Goal: Information Seeking & Learning: Learn about a topic

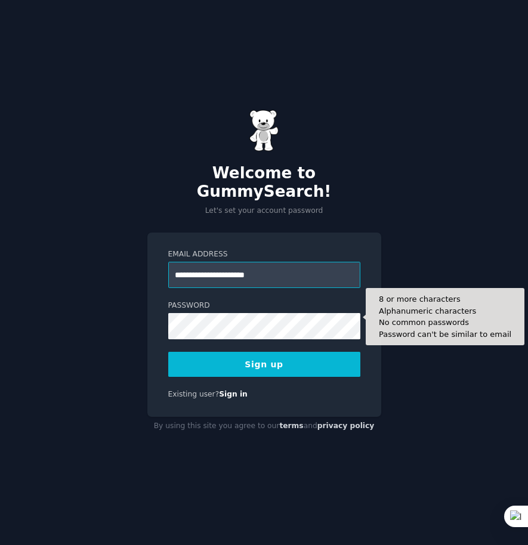
type input "**********"
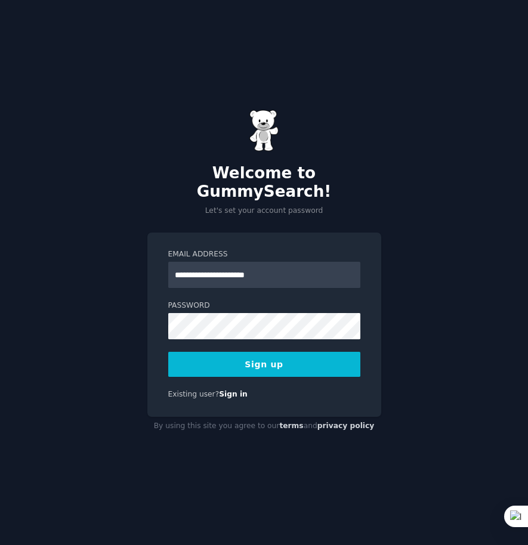
click at [277, 354] on button "Sign up" at bounding box center [264, 364] width 192 height 25
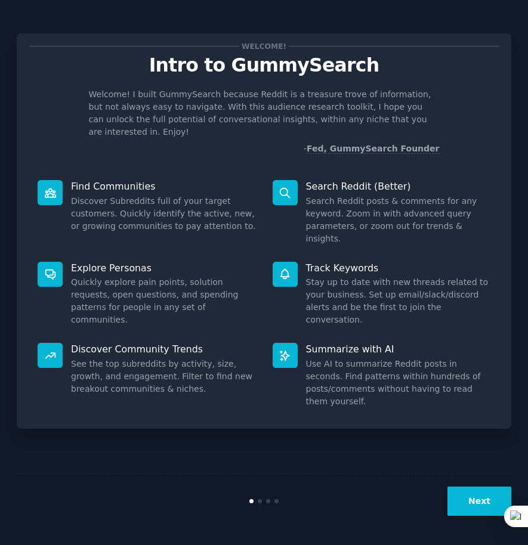
click at [395, 443] on div "Welcome! Intro to GummySearch Welcome! I built GummySearch because Reddit is a …" at bounding box center [264, 273] width 495 height 512
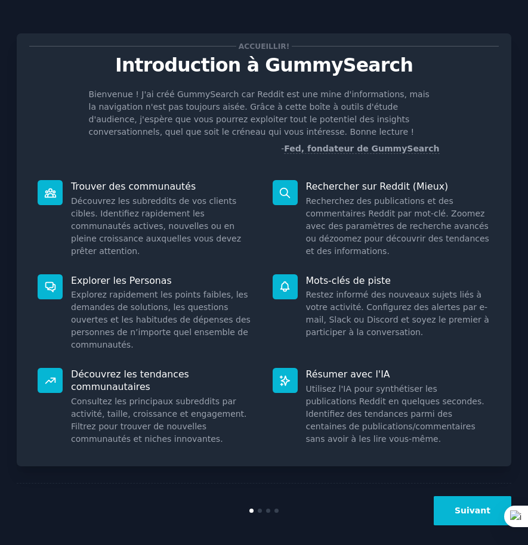
click at [460, 506] on font "Suivant" at bounding box center [473, 511] width 36 height 10
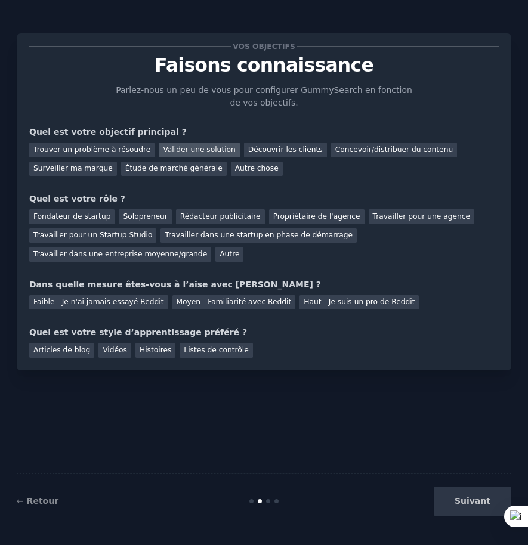
click at [193, 150] on font "Valider une solution" at bounding box center [199, 150] width 72 height 8
click at [269, 148] on font "Découvrir les clients" at bounding box center [285, 150] width 75 height 8
click at [206, 149] on font "Valider une solution" at bounding box center [199, 150] width 72 height 8
click at [143, 217] on font "Solopreneur" at bounding box center [145, 216] width 44 height 8
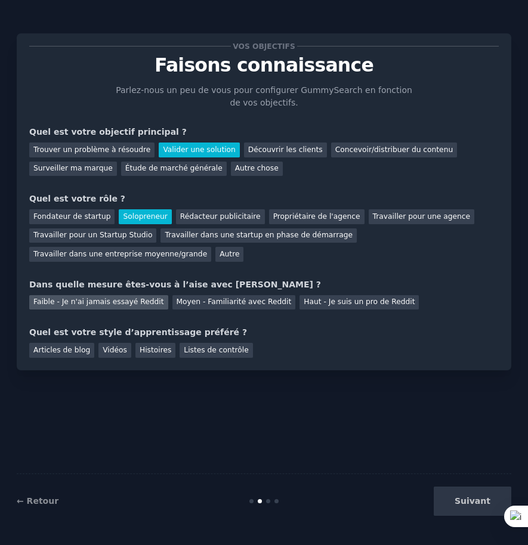
click at [104, 299] on font "Faible - Je n'ai jamais essayé Reddit" at bounding box center [98, 302] width 131 height 8
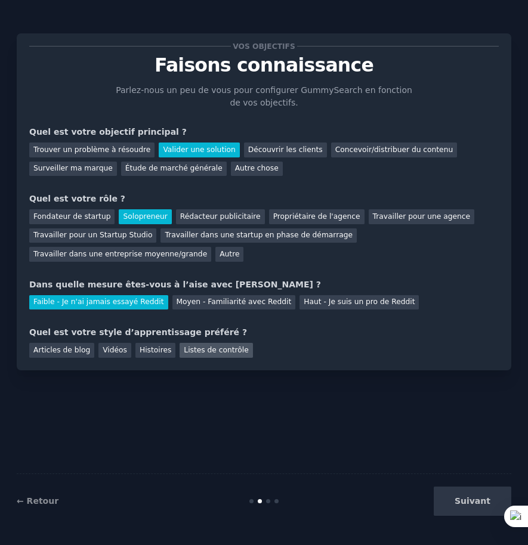
click at [203, 346] on font "Listes de contrôle" at bounding box center [216, 350] width 64 height 8
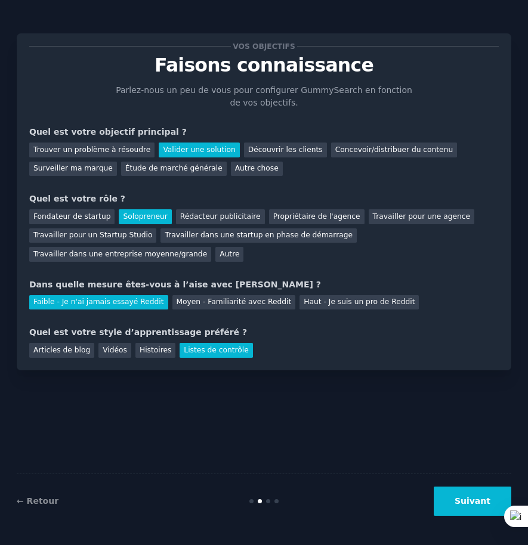
click at [464, 502] on font "Suivant" at bounding box center [473, 501] width 36 height 10
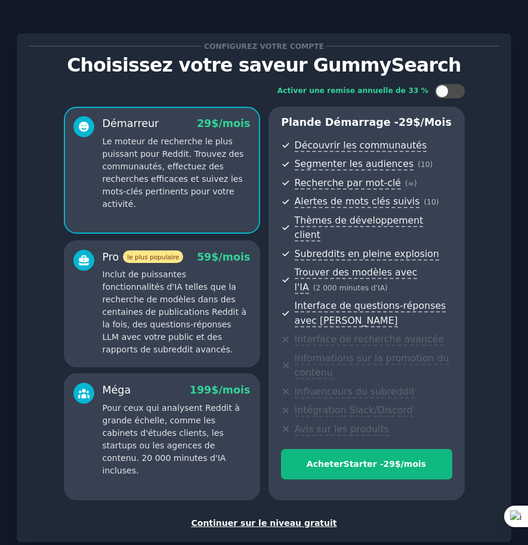
scroll to position [54, 0]
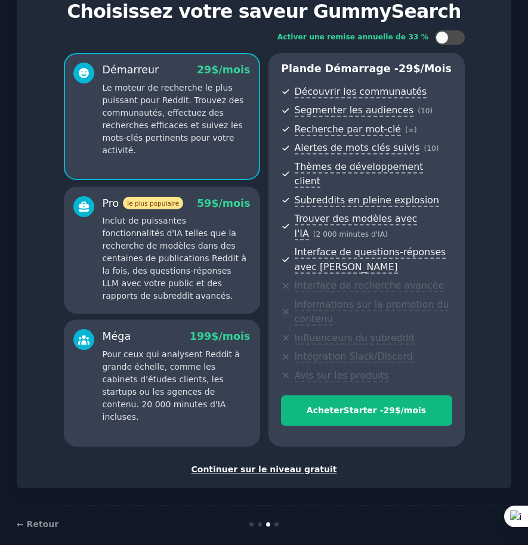
click at [266, 465] on font "Continuer sur le niveau gratuit" at bounding box center [264, 470] width 146 height 10
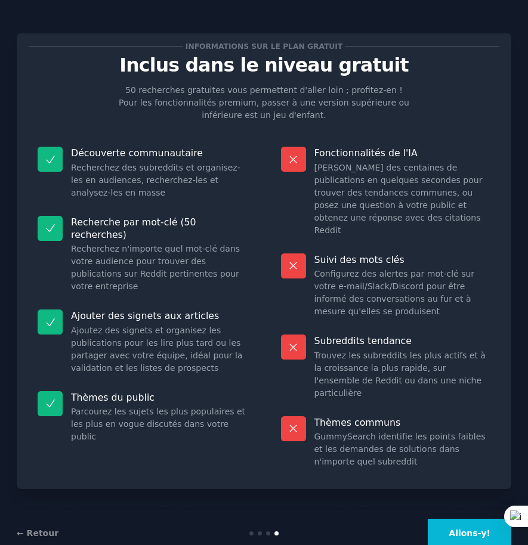
click at [462, 529] on font "Allons-y!" at bounding box center [470, 534] width 42 height 10
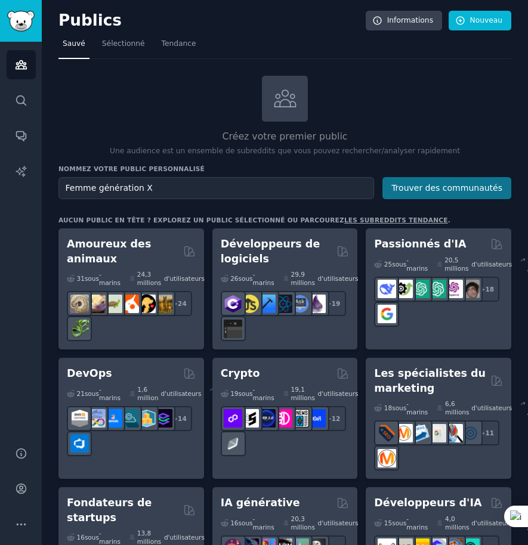
type input "Femme génération X"
click at [434, 187] on font "Trouver des communautés" at bounding box center [446, 188] width 111 height 10
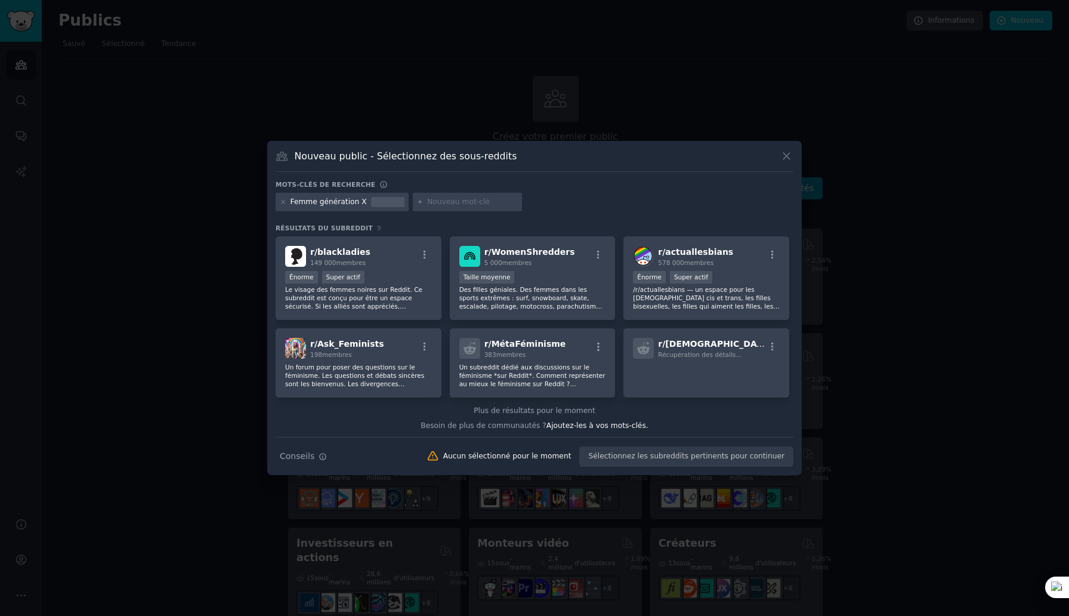
scroll to position [95, 0]
click at [282, 205] on icon at bounding box center [283, 202] width 7 height 7
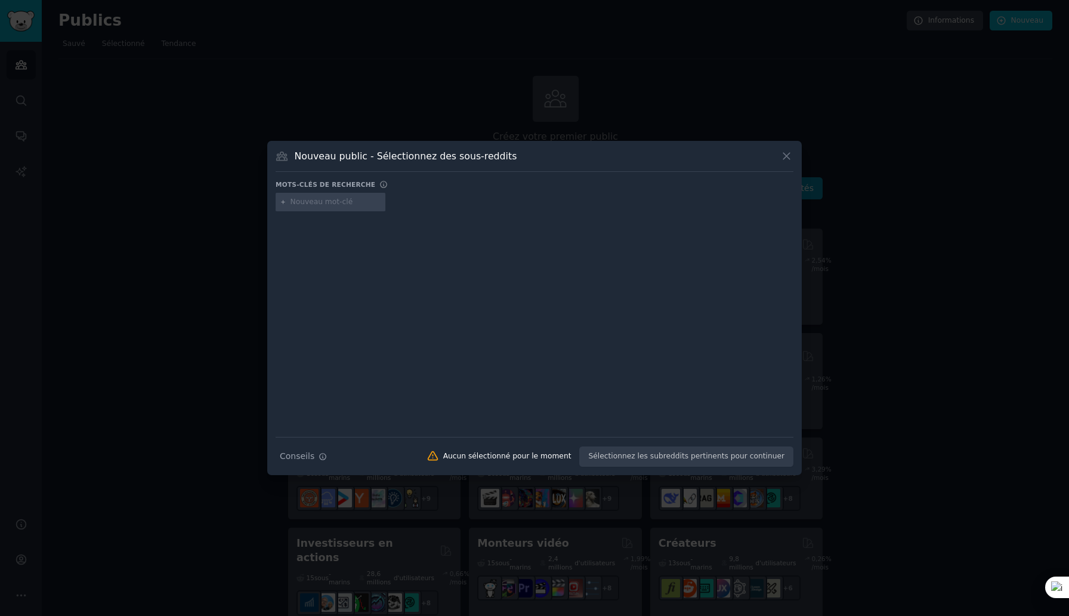
click at [291, 203] on input "text" at bounding box center [336, 202] width 91 height 11
type input "génération pivot"
type input "ménopause"
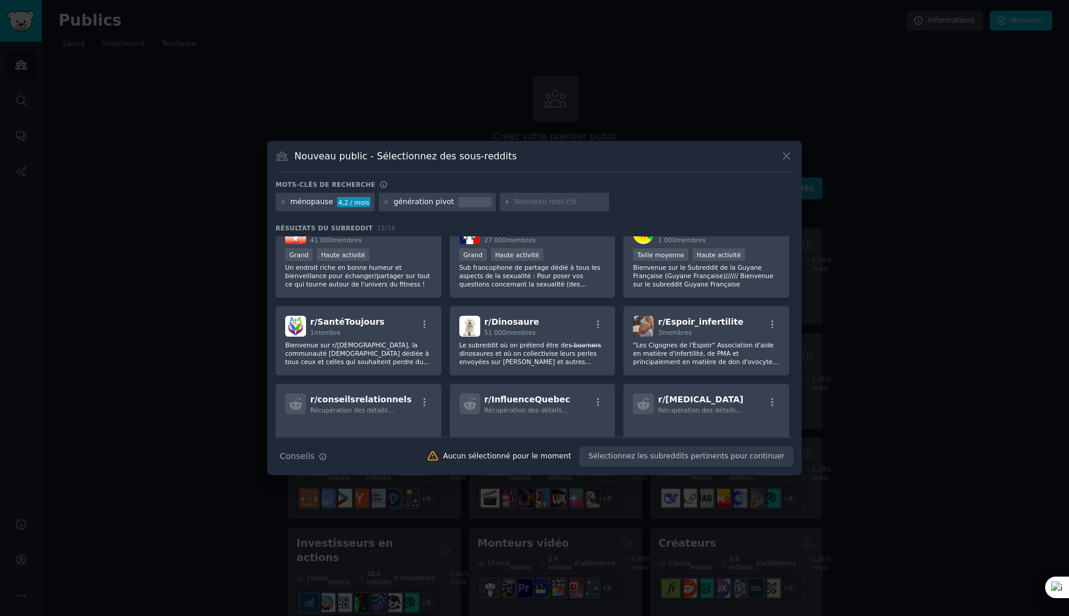
scroll to position [206, 0]
click at [383, 203] on icon at bounding box center [386, 202] width 7 height 7
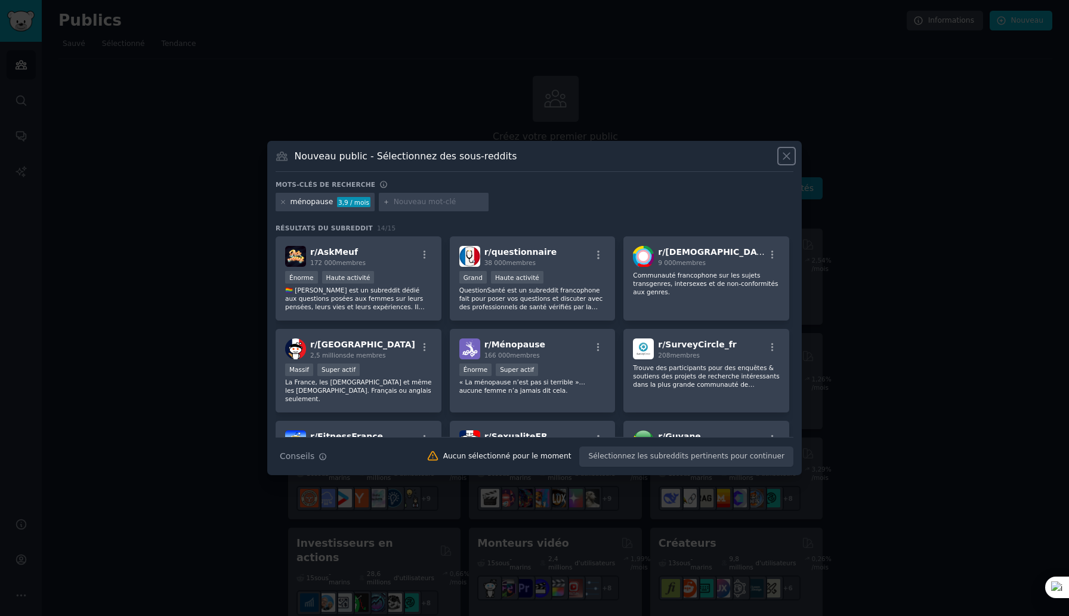
click at [527, 153] on icon at bounding box center [786, 156] width 7 height 7
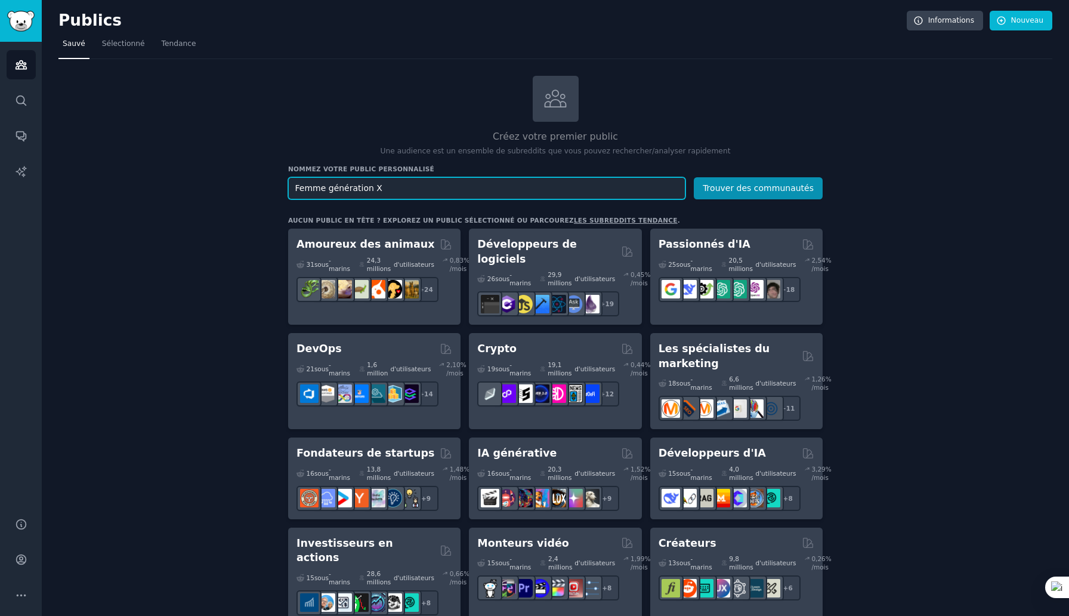
click at [382, 191] on input "Femme génération X" at bounding box center [486, 188] width 397 height 22
drag, startPoint x: 382, startPoint y: 189, endPoint x: 288, endPoint y: 187, distance: 94.9
click at [288, 187] on input "Femme génération X" at bounding box center [486, 188] width 397 height 22
type input "M"
type input "femmes quinquagénaires"
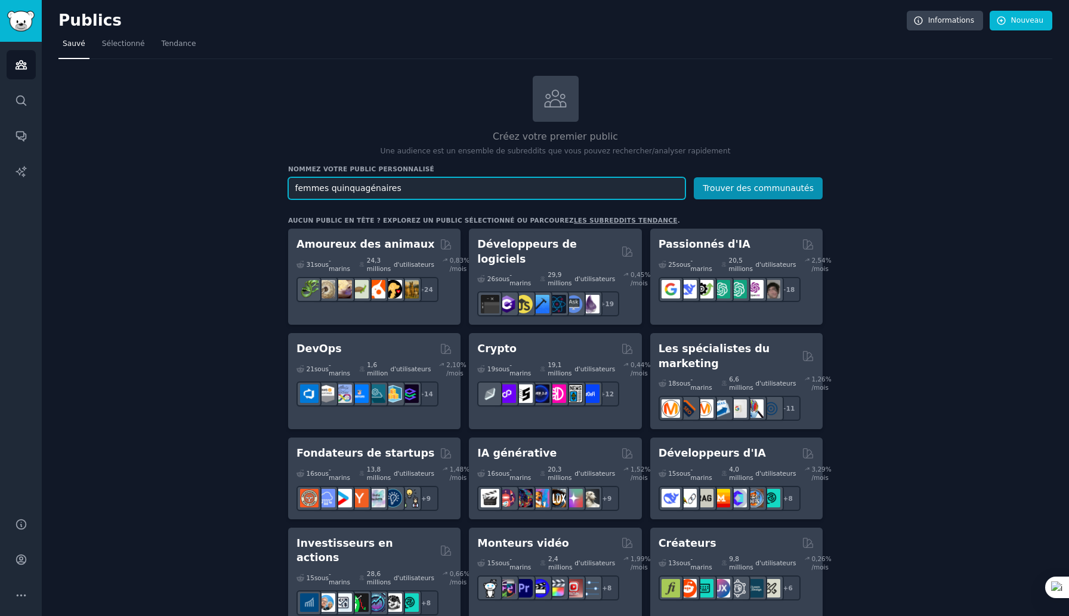
click at [527, 177] on button "Trouver des communautés" at bounding box center [758, 188] width 129 height 22
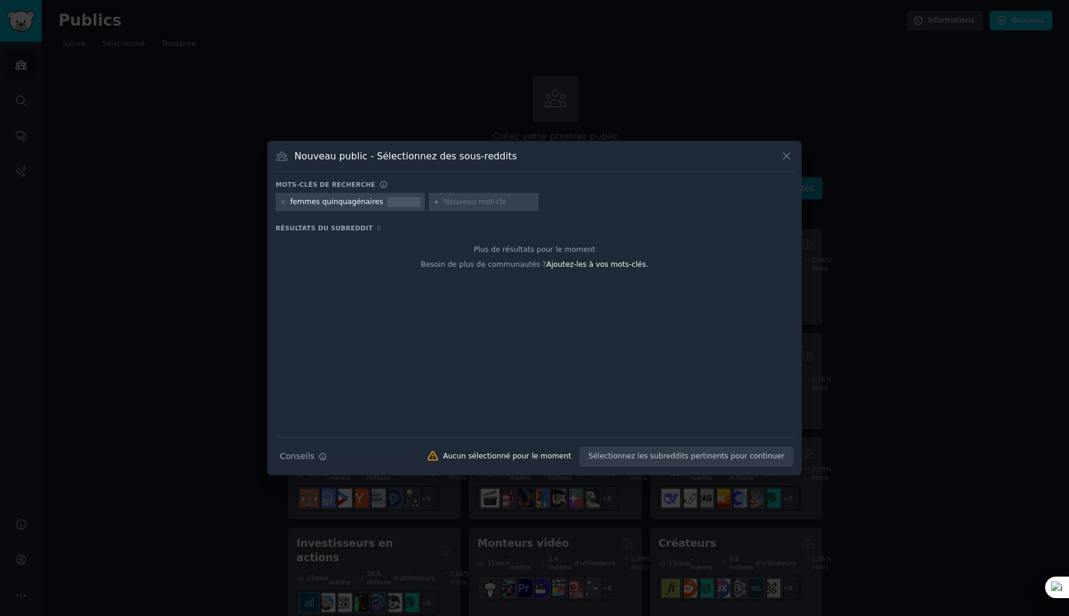
click at [454, 203] on input "text" at bounding box center [489, 202] width 91 height 11
type input "ménopause"
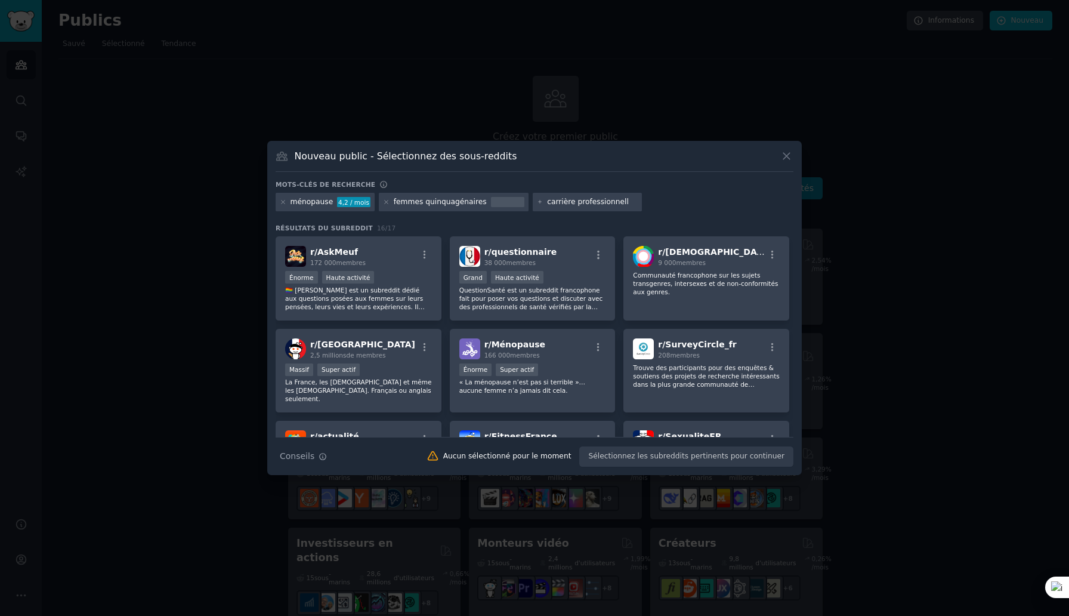
type input "carrière professionnelle"
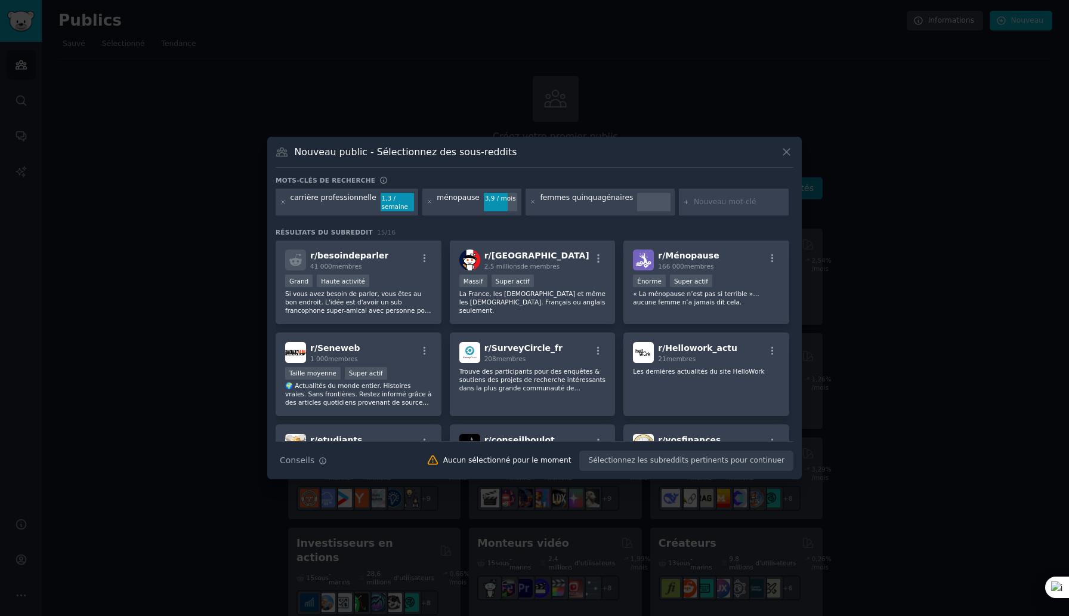
scroll to position [186, 0]
click at [527, 264] on div "r/ Ménopause 166 000 membres" at bounding box center [706, 258] width 147 height 21
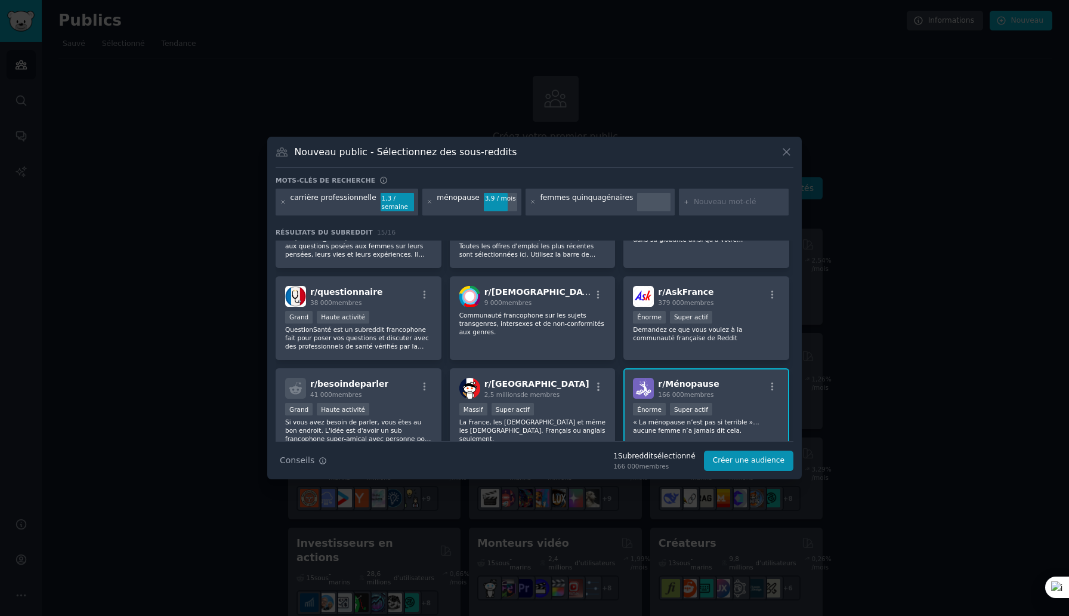
scroll to position [0, 0]
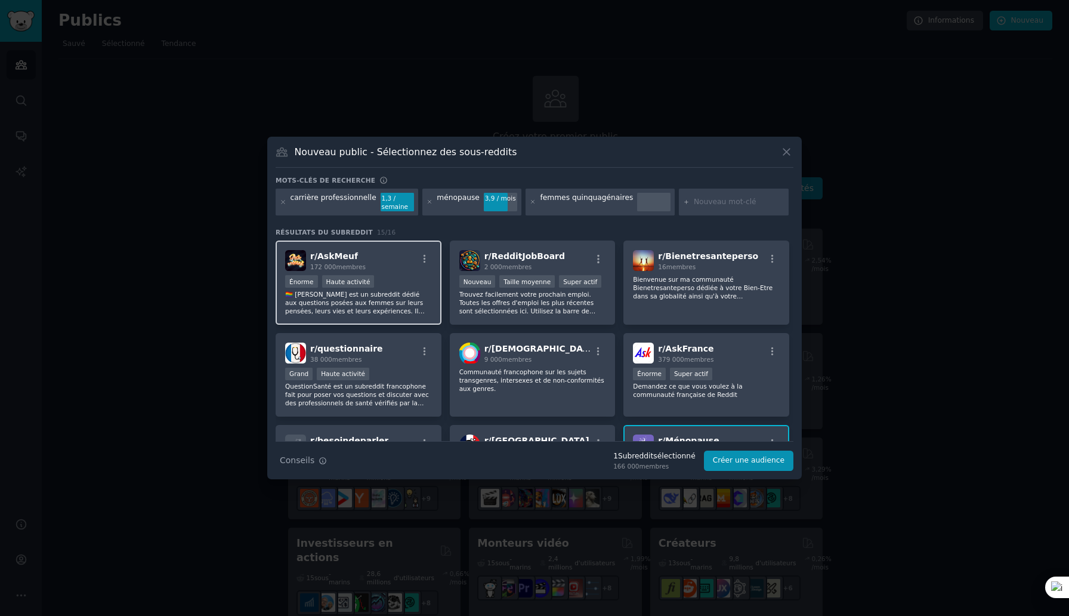
click at [402, 267] on div "r/ AskMeuf 172 000 membres" at bounding box center [358, 260] width 147 height 21
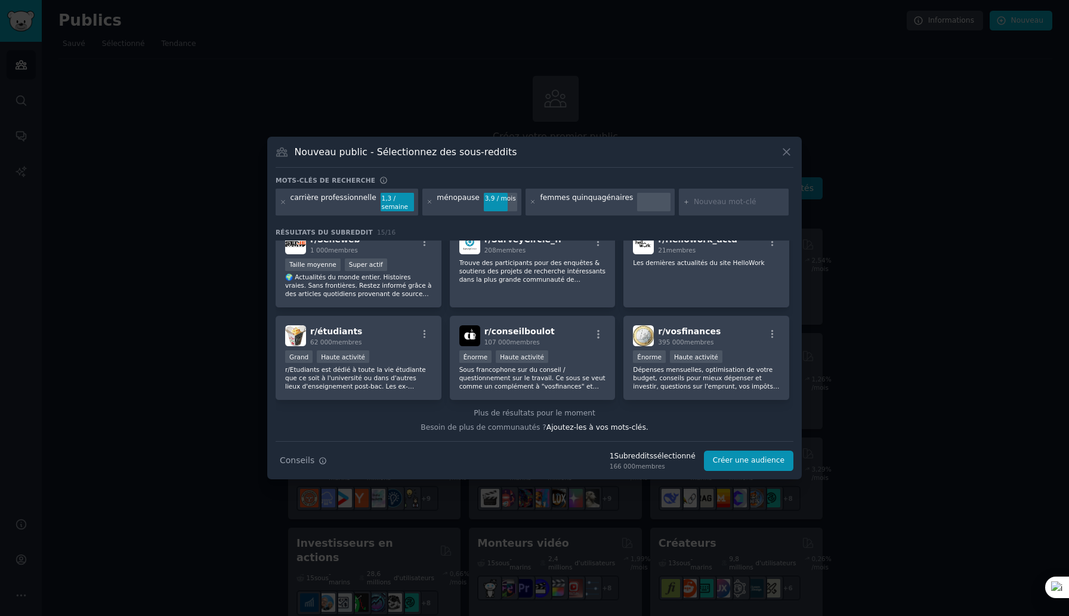
scroll to position [291, 0]
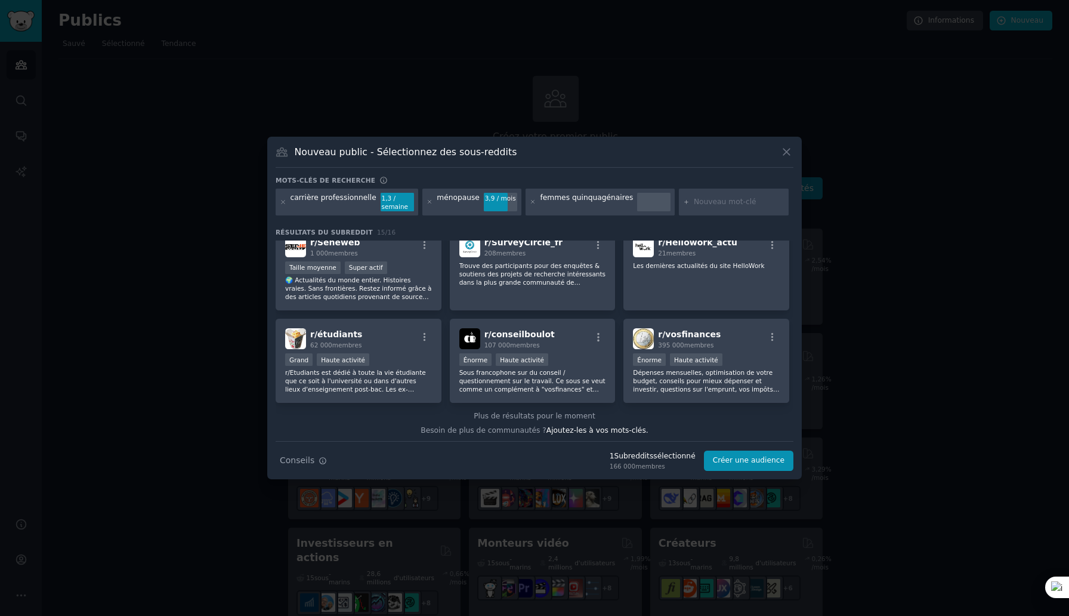
click at [527, 203] on input "text" at bounding box center [739, 202] width 91 height 11
type input "fin de carrière pro"
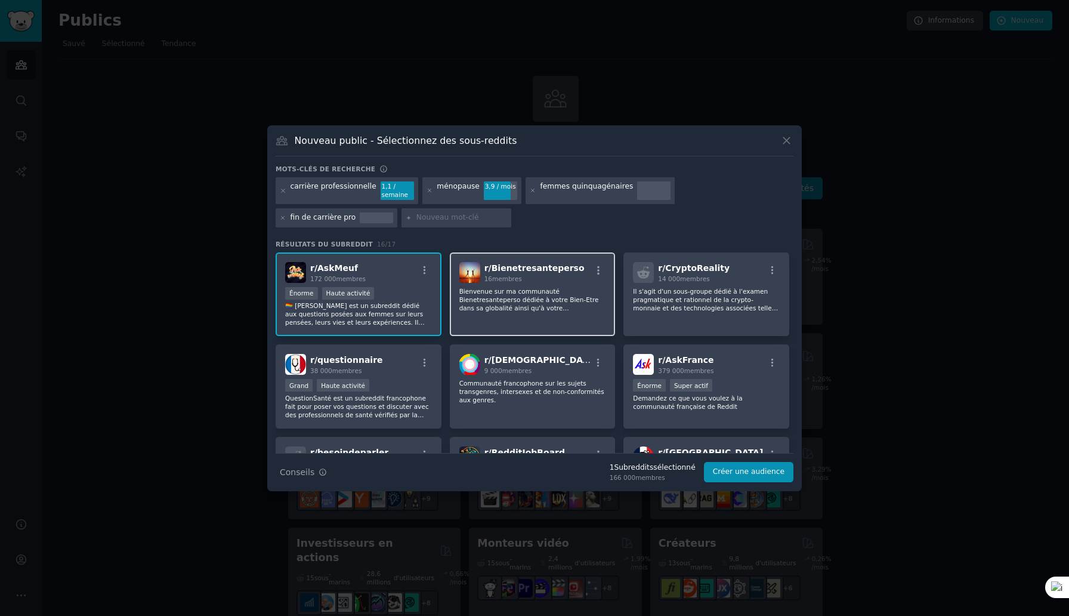
click at [527, 319] on div "r/ Bienetresanteperso 16 membres Bienvenue sur ma communauté Bienetresanteperso…" at bounding box center [533, 294] width 166 height 84
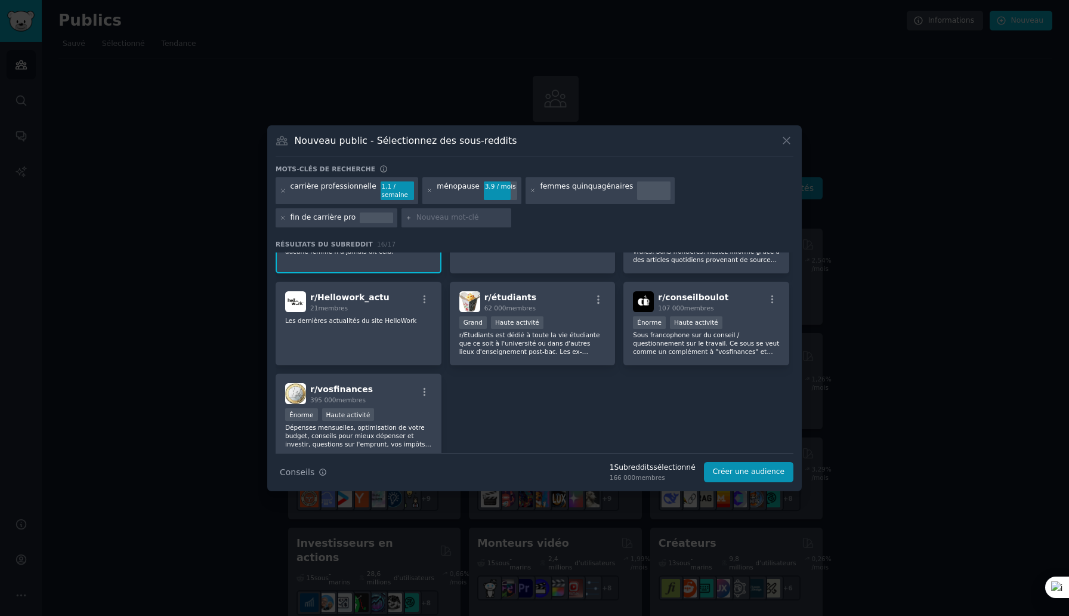
scroll to position [386, 0]
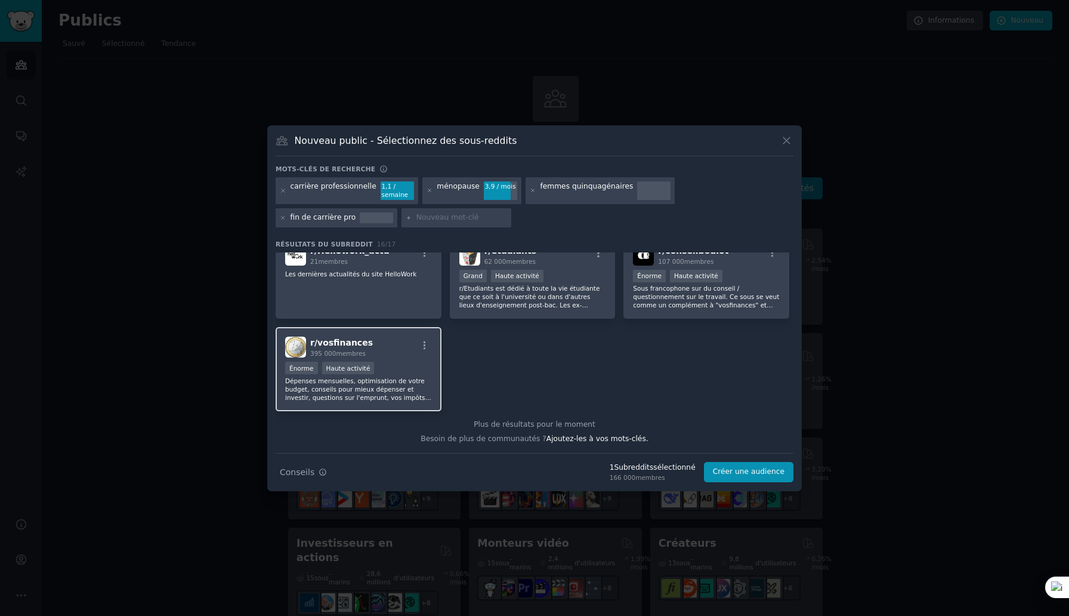
click at [403, 362] on div "Énorme Haute activité" at bounding box center [358, 369] width 147 height 15
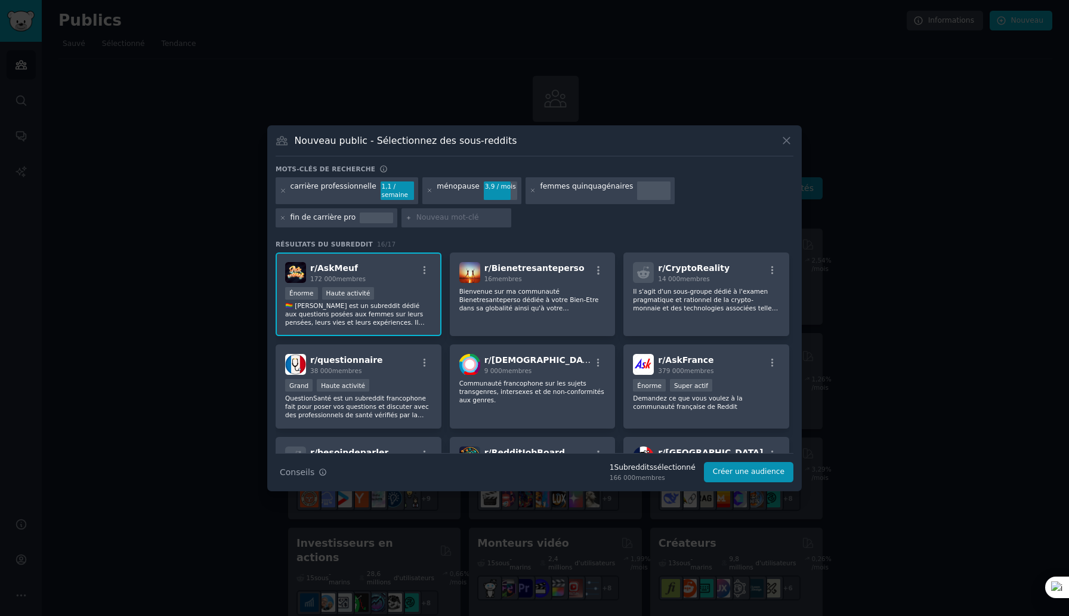
click at [416, 217] on input "text" at bounding box center [461, 217] width 91 height 11
type input "femmes seniors"
type input "senior"
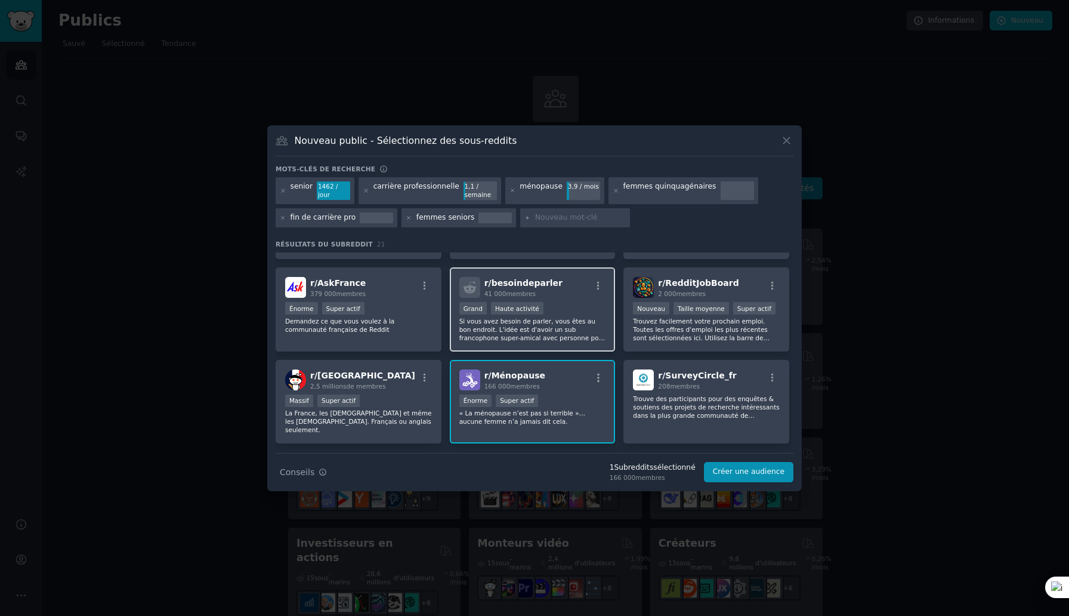
scroll to position [461, 0]
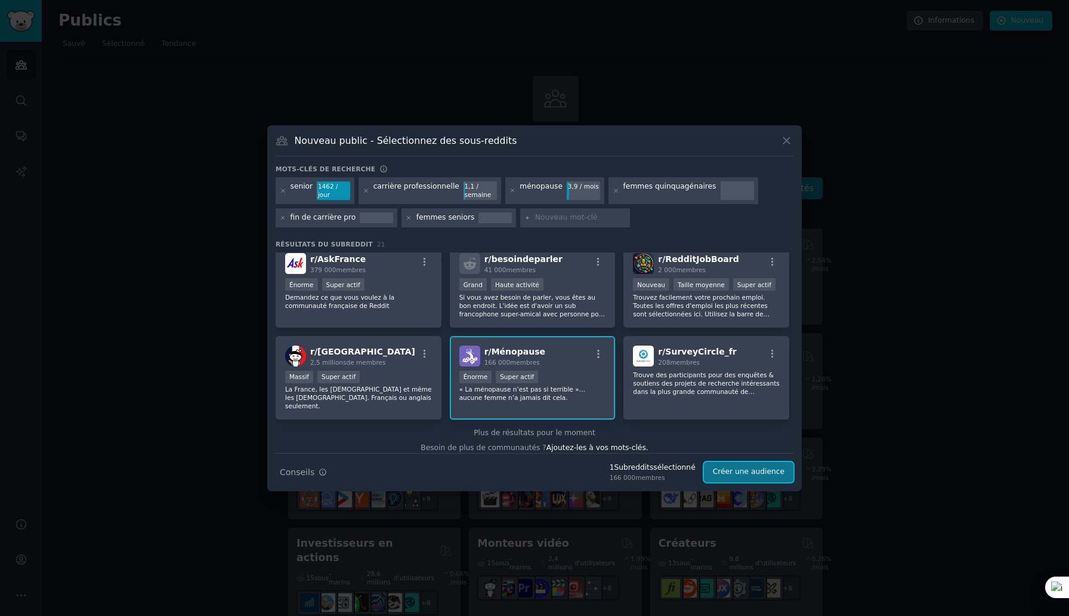
click at [527, 472] on font "Créer une audience" at bounding box center [749, 471] width 72 height 8
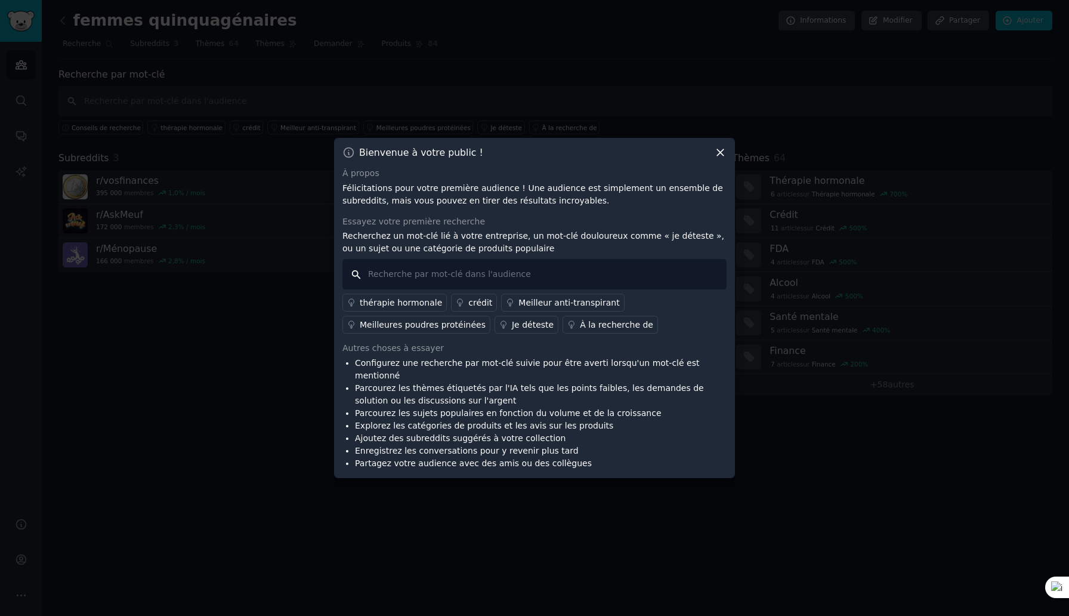
click at [399, 283] on input "text" at bounding box center [534, 274] width 384 height 30
type input "je déteste parler de la ménopause"
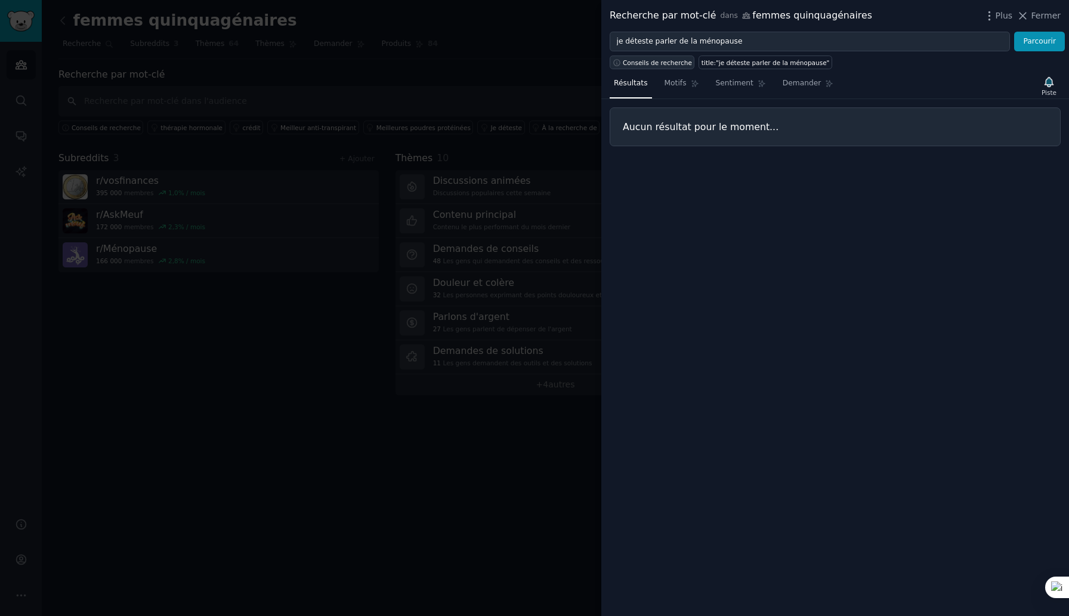
click at [527, 60] on font "Conseils de recherche" at bounding box center [657, 62] width 69 height 7
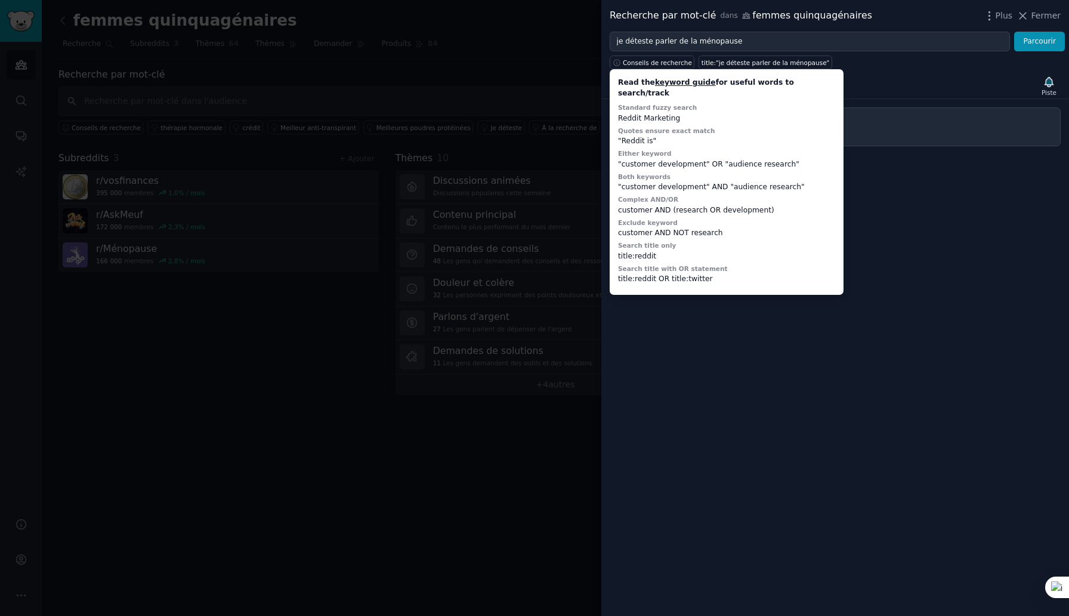
click at [526, 82] on div at bounding box center [534, 308] width 1069 height 616
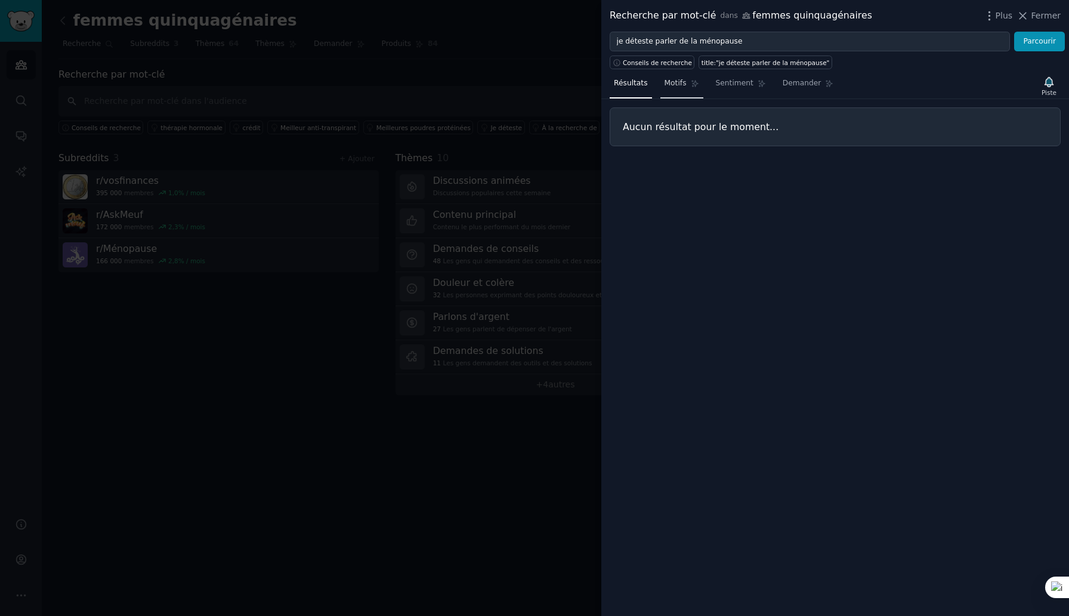
click at [527, 84] on font "Motifs" at bounding box center [676, 83] width 22 height 8
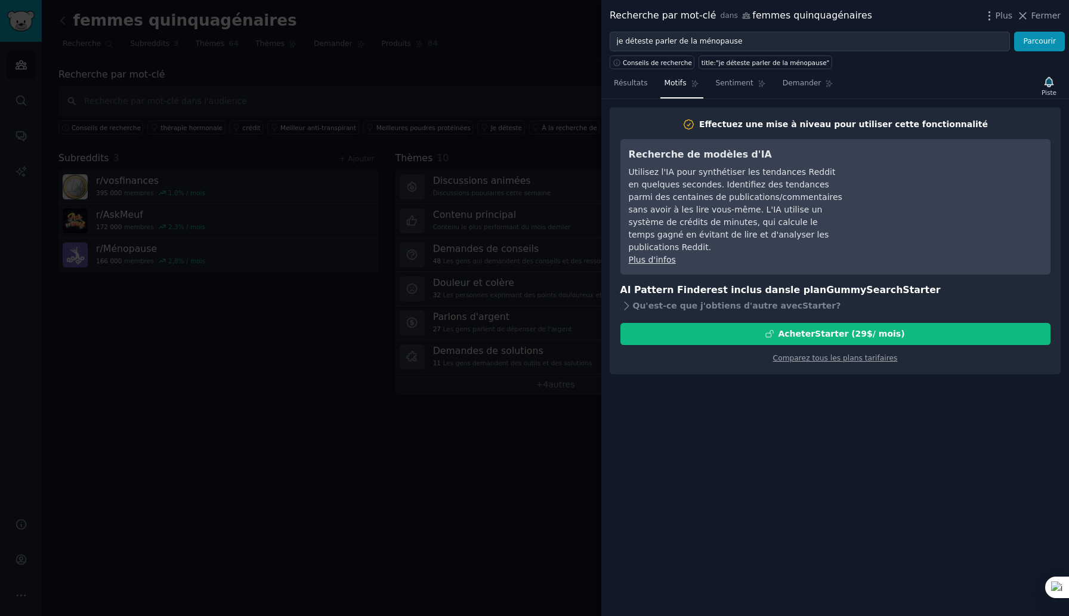
click at [308, 357] on div at bounding box center [534, 308] width 1069 height 616
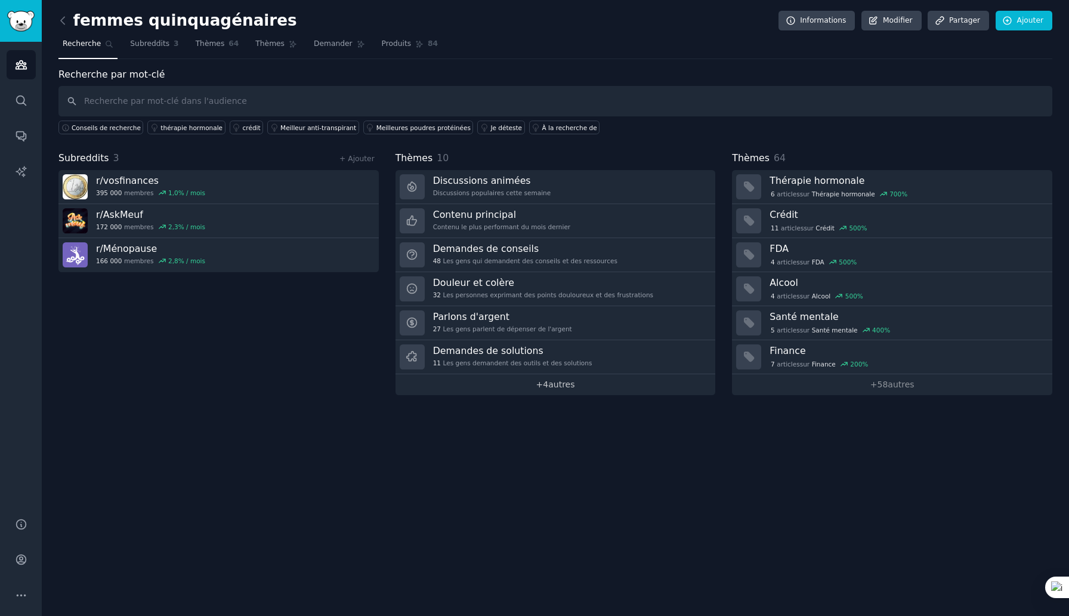
click at [527, 385] on font "4" at bounding box center [545, 384] width 5 height 10
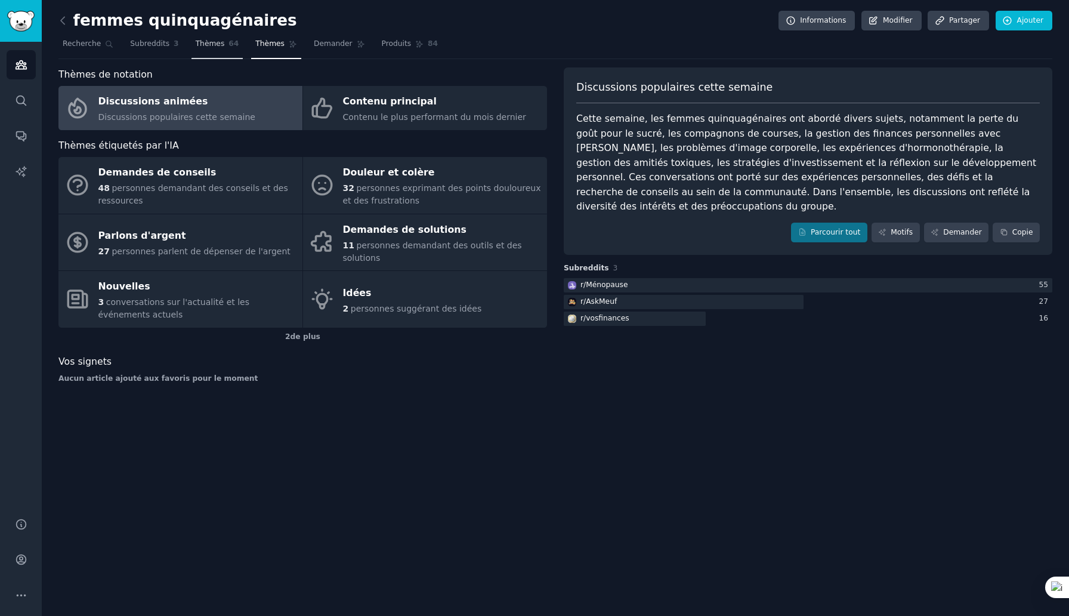
click at [222, 40] on link "Thèmes 64" at bounding box center [218, 47] width 52 height 24
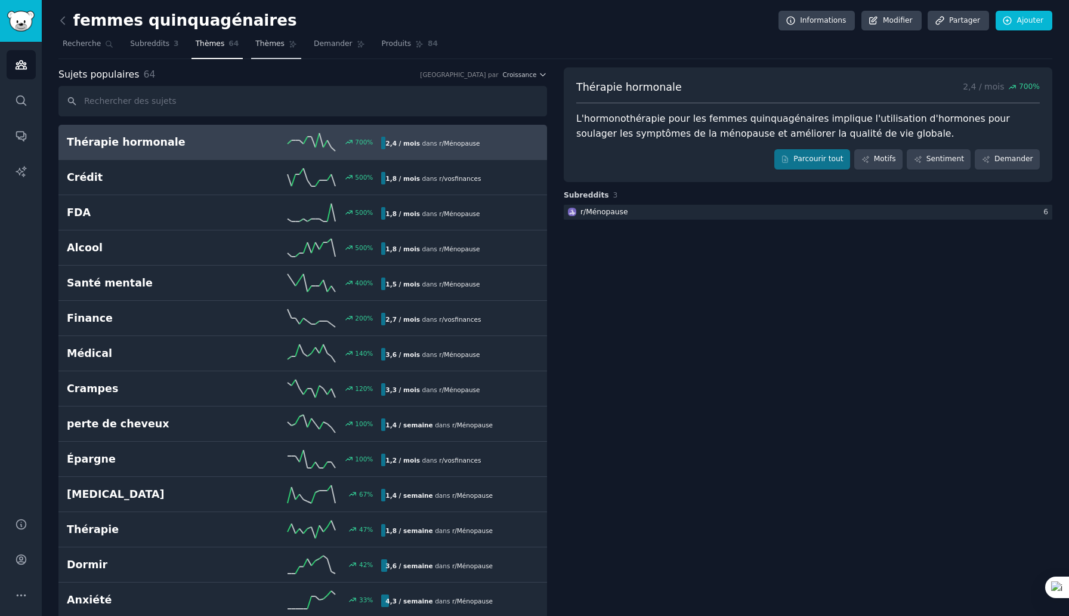
click at [270, 47] on font "Thèmes" at bounding box center [269, 43] width 29 height 8
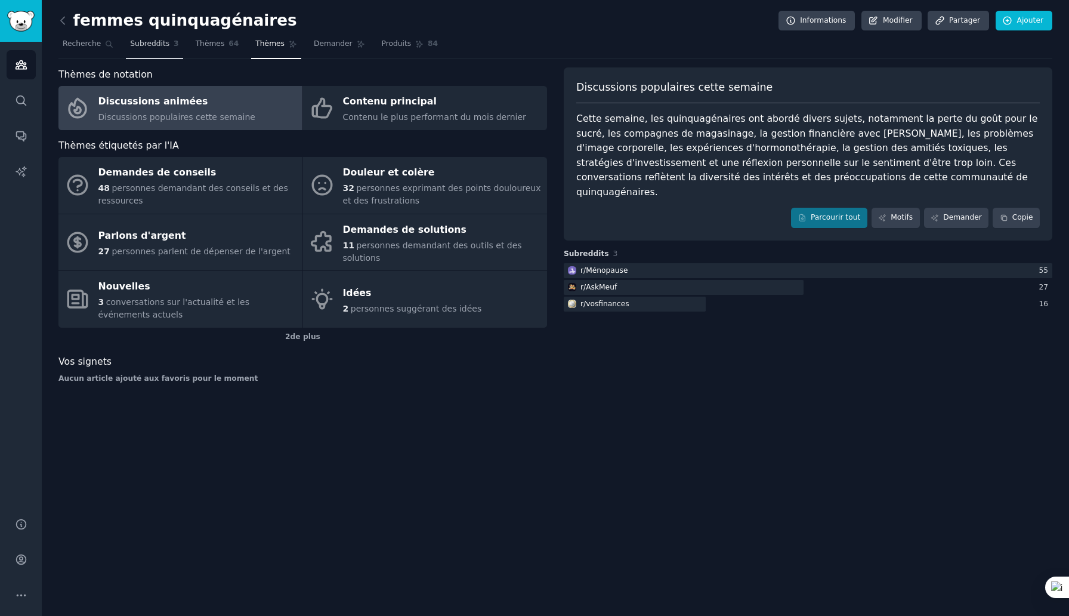
click at [153, 45] on font "Subreddits" at bounding box center [149, 43] width 39 height 8
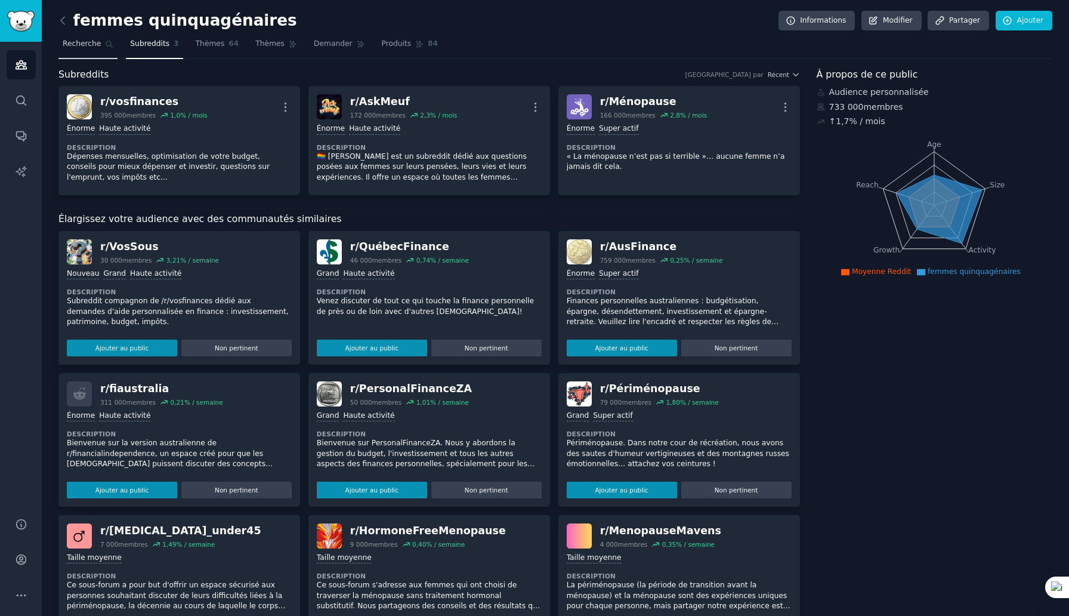
click at [85, 44] on font "Recherche" at bounding box center [82, 43] width 38 height 8
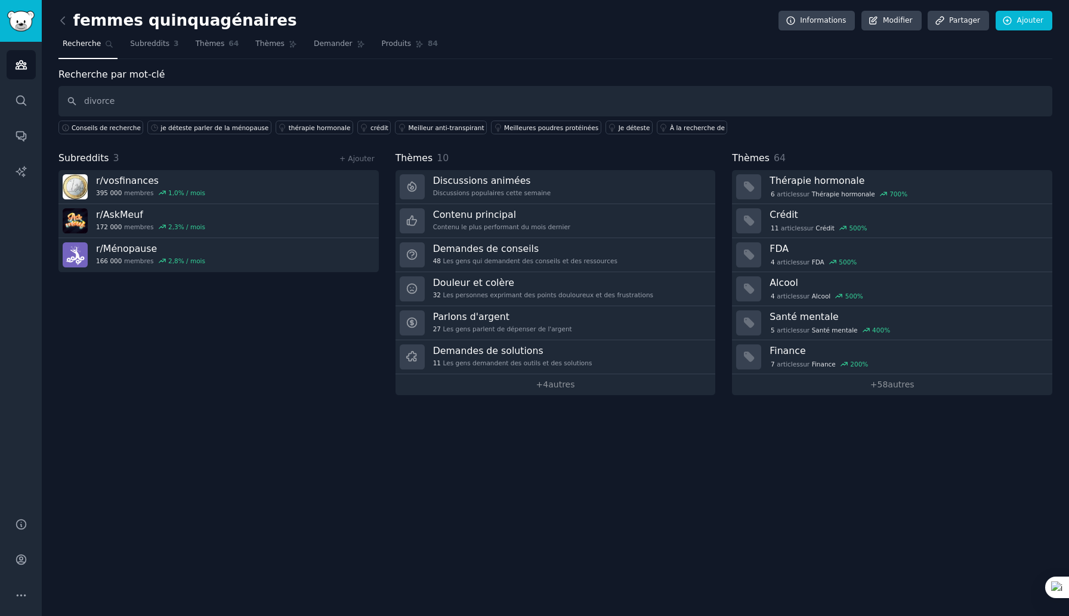
type input "divorce"
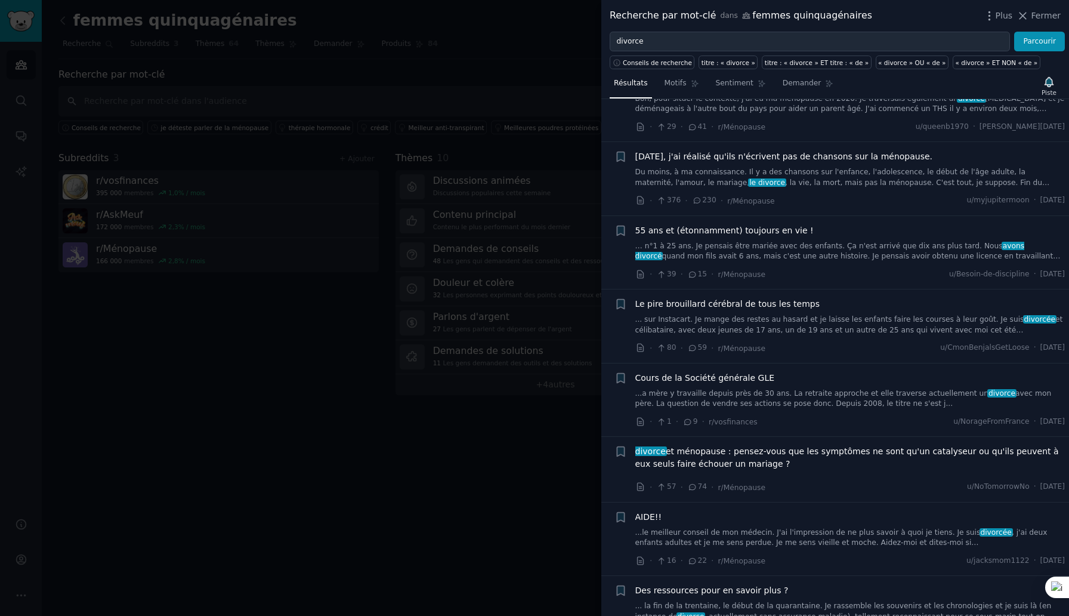
scroll to position [935, 0]
click at [527, 304] on font "Le pire brouillard cérébral de tous les temps" at bounding box center [727, 303] width 185 height 10
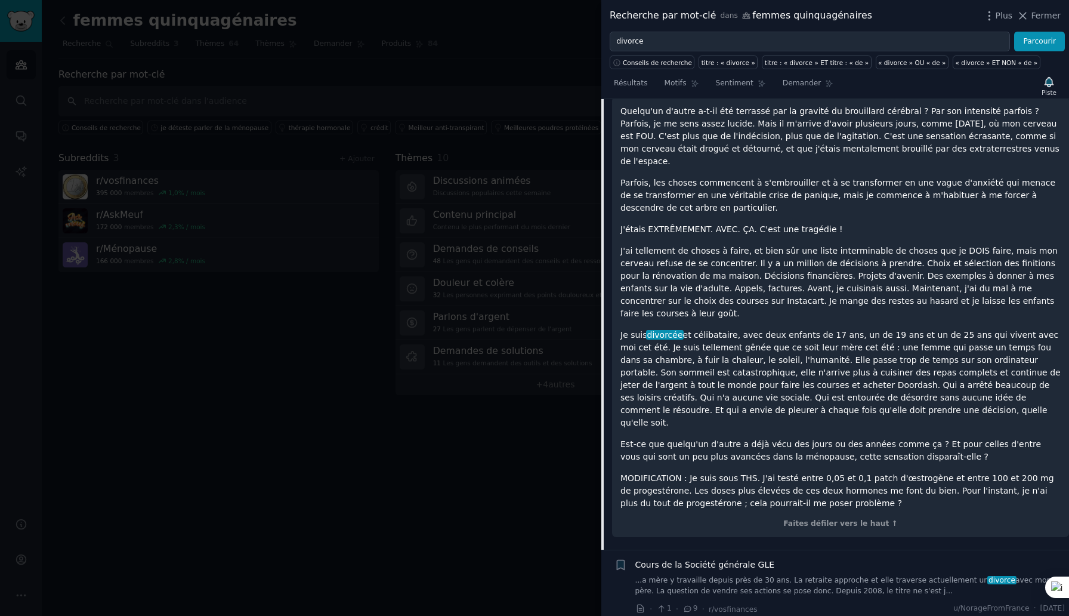
scroll to position [1252, 0]
